Goal: Navigation & Orientation: Understand site structure

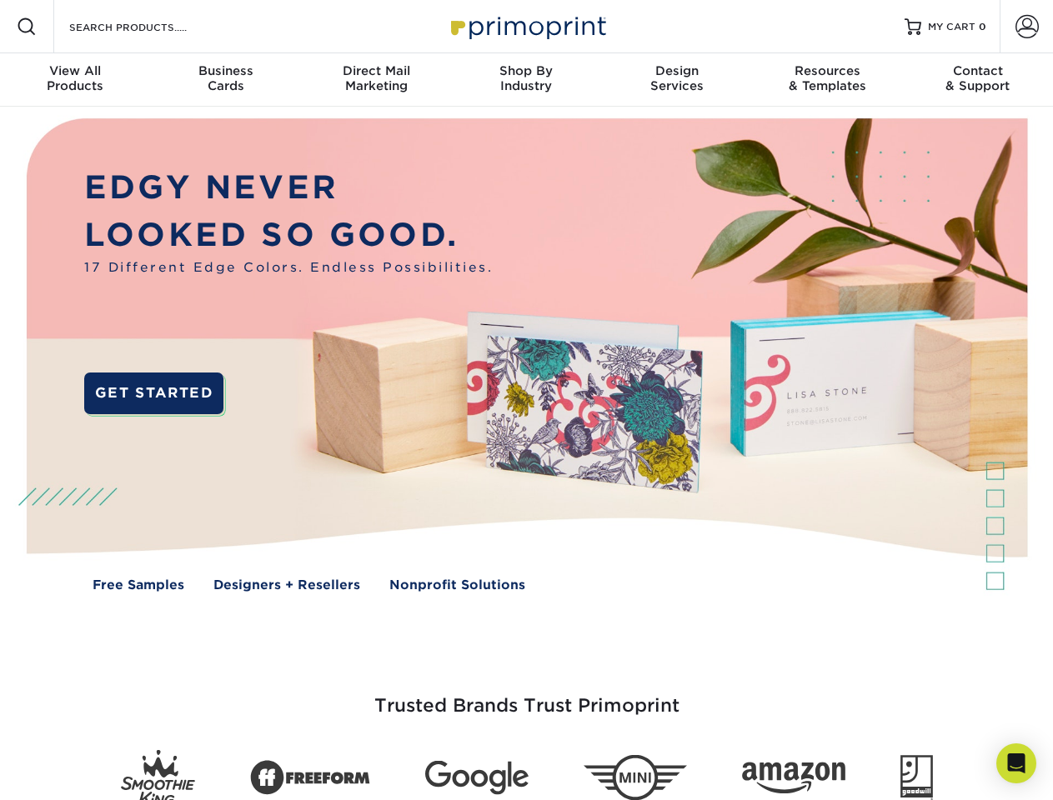
click at [526, 400] on img at bounding box center [526, 367] width 1042 height 521
click at [27, 27] on span at bounding box center [27, 27] width 20 height 20
click at [1026, 27] on span at bounding box center [1026, 26] width 23 height 23
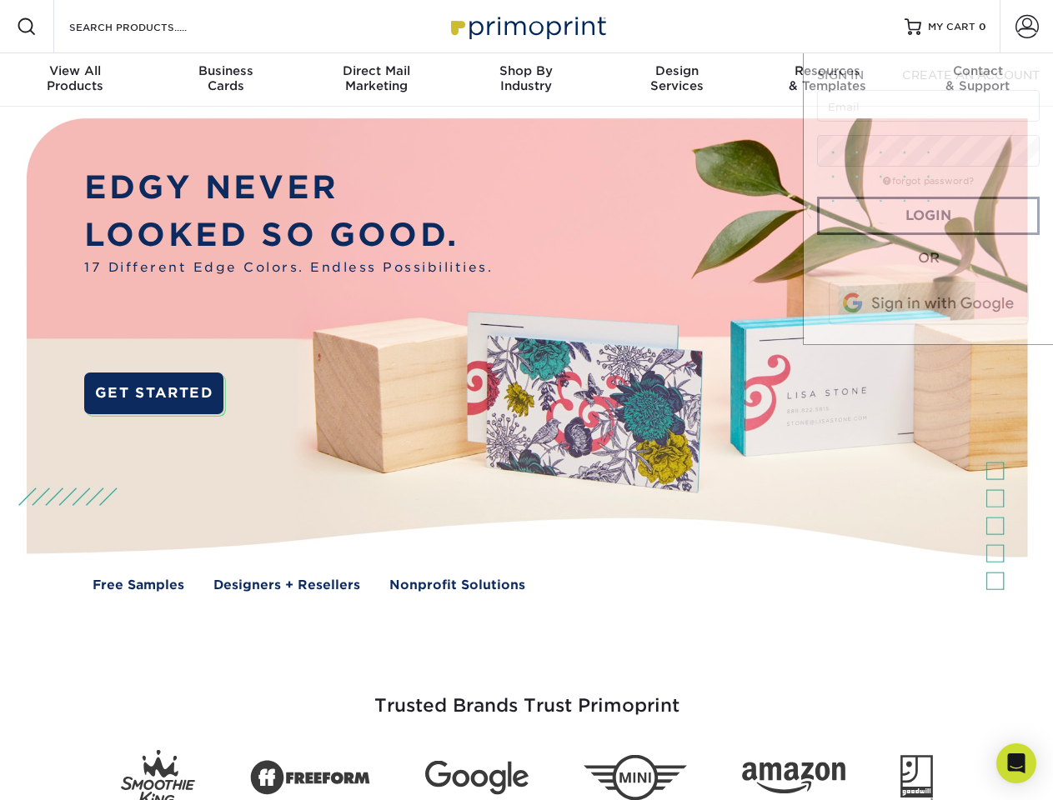
click at [75, 80] on div "View All Products" at bounding box center [75, 78] width 150 height 30
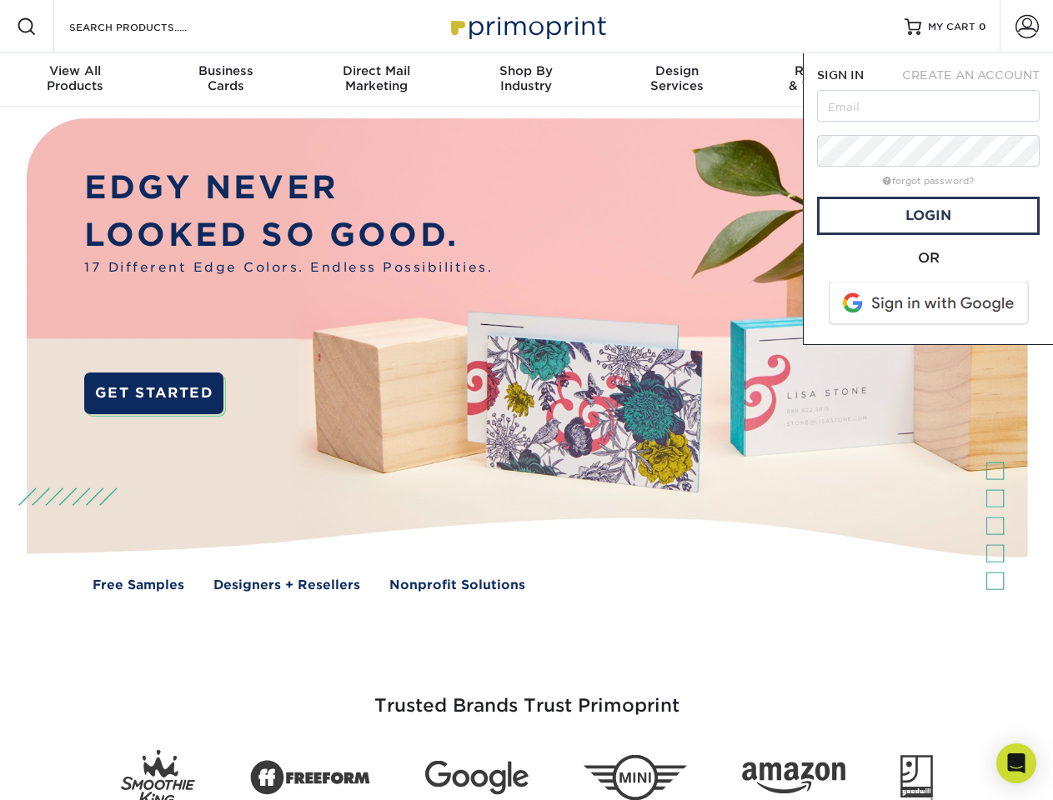
click at [225, 80] on div "Business Cards" at bounding box center [225, 78] width 150 height 30
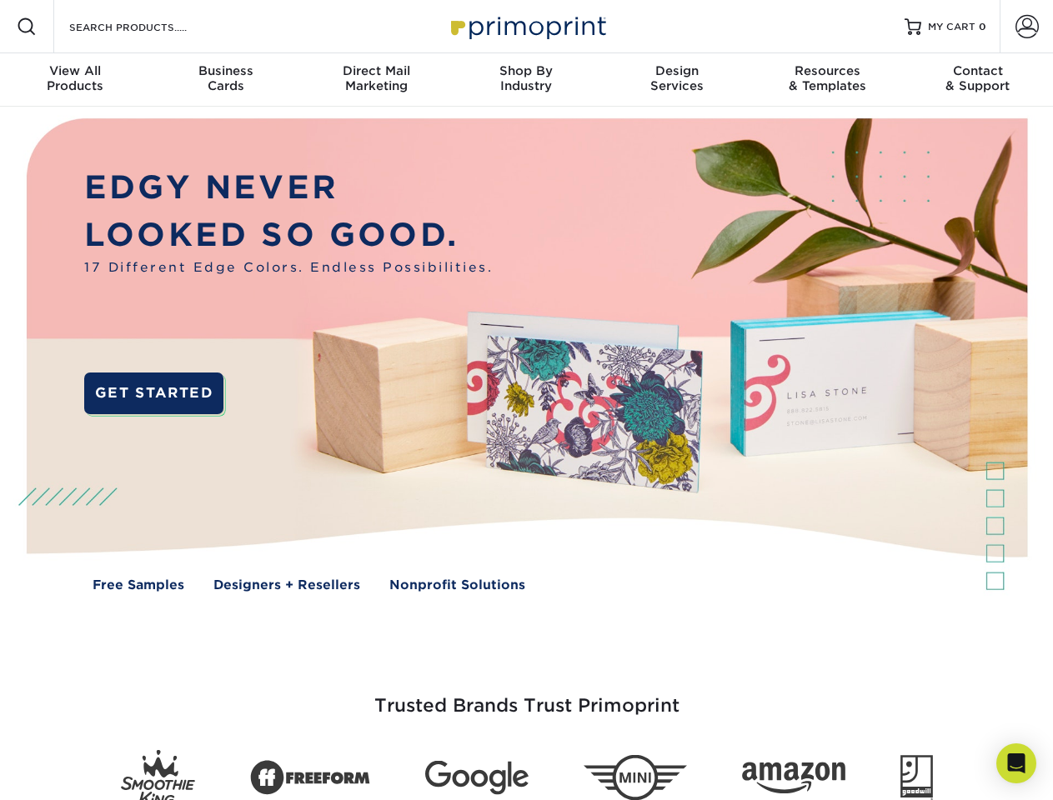
click at [376, 80] on div "Direct Mail Marketing" at bounding box center [376, 78] width 150 height 30
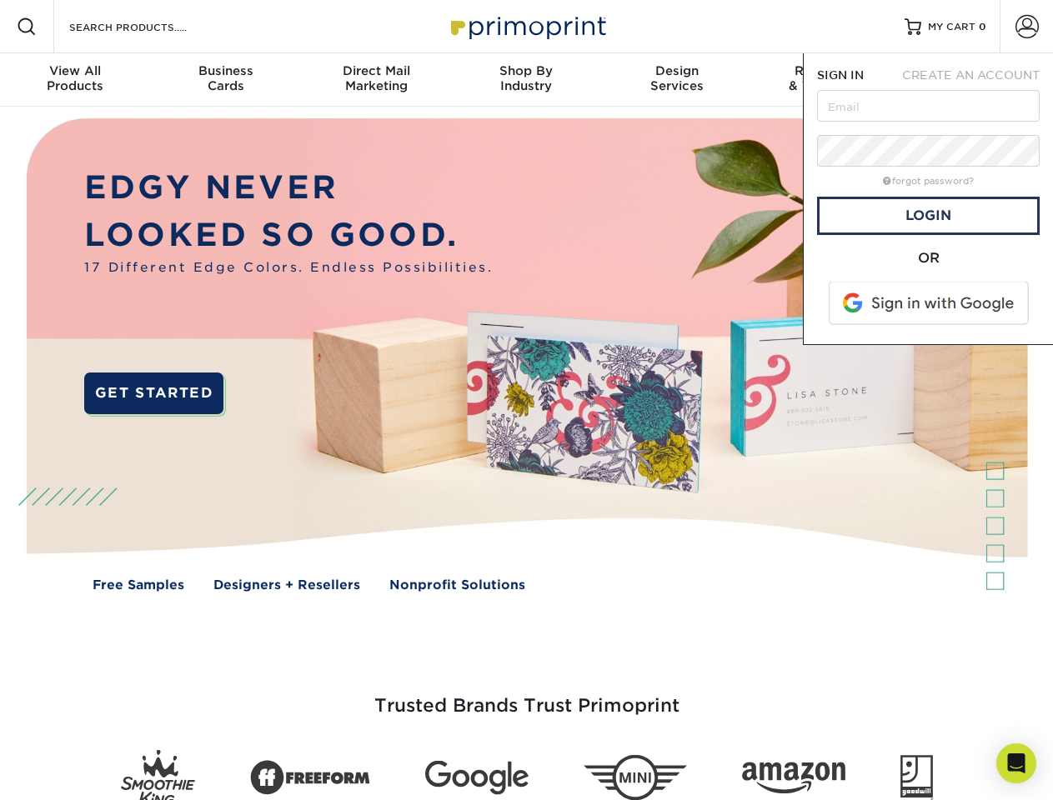
click at [526, 80] on div "Shop By Industry" at bounding box center [526, 78] width 150 height 30
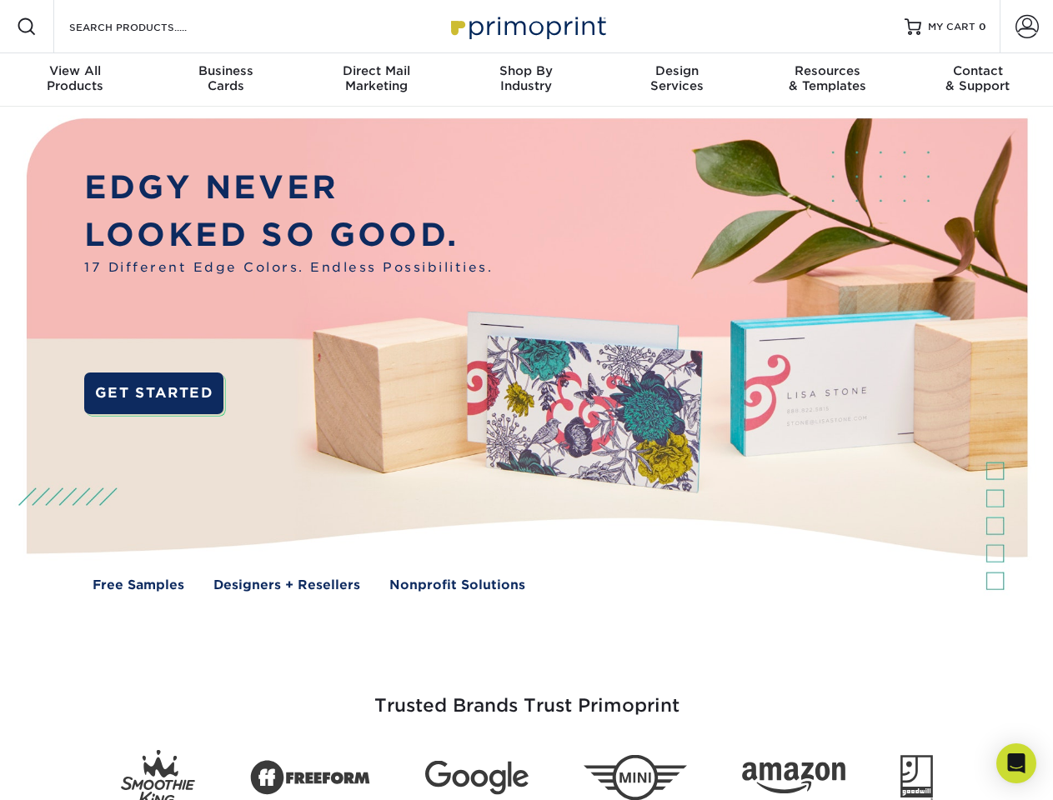
click at [677, 80] on div "Design Services" at bounding box center [677, 78] width 150 height 30
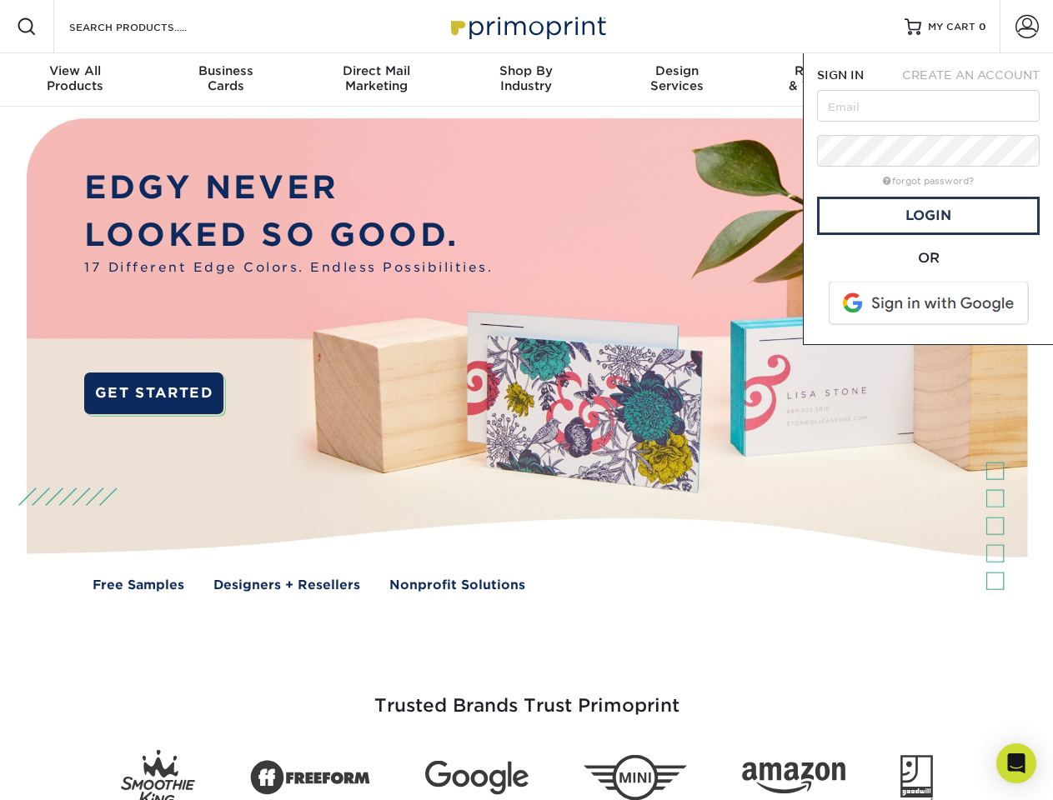
click at [827, 80] on span "SIGN IN" at bounding box center [840, 74] width 47 height 13
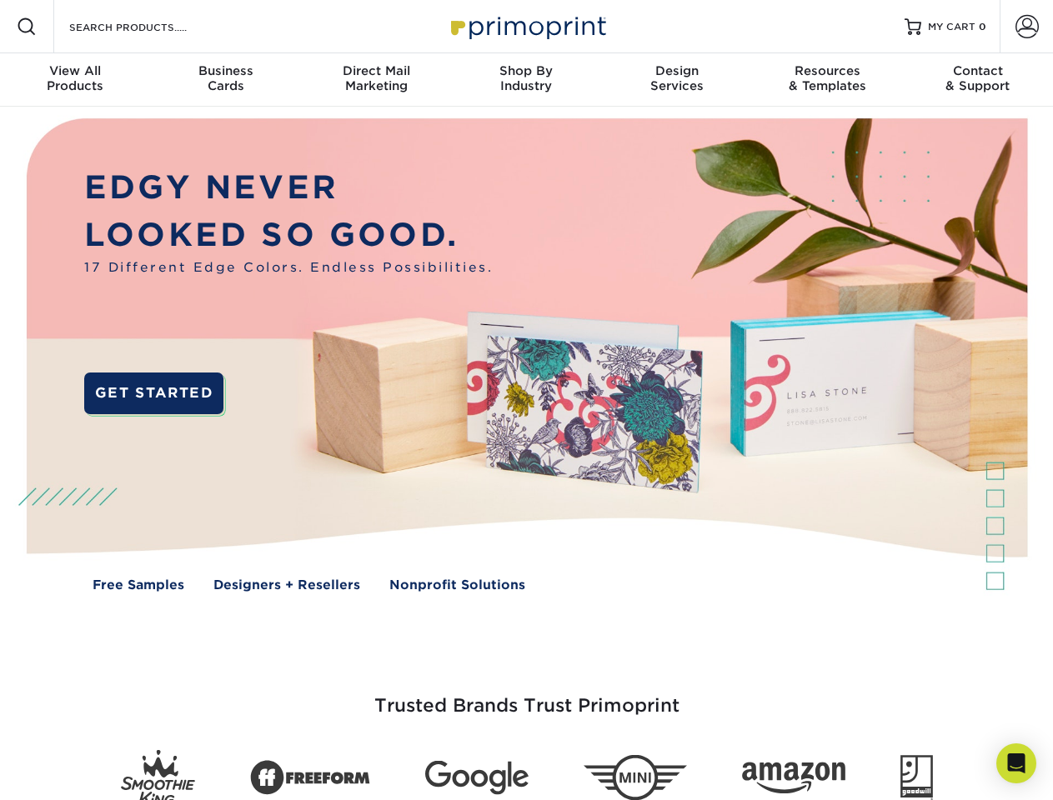
click at [978, 80] on div "Contact & Support" at bounding box center [978, 78] width 150 height 30
